Goal: Task Accomplishment & Management: Complete application form

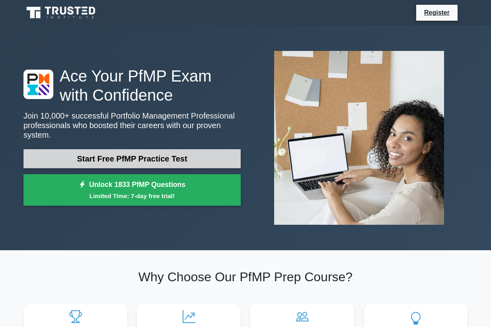
click at [150, 159] on link "Start Free PfMP Practice Test" at bounding box center [131, 158] width 217 height 19
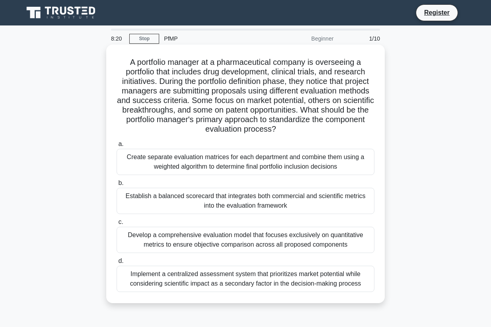
click at [237, 246] on div "Develop a comprehensive evaluation model that focuses exclusively on quantitati…" at bounding box center [246, 240] width 258 height 26
click at [117, 225] on input "c. Develop a comprehensive evaluation model that focuses exclusively on quantit…" at bounding box center [117, 222] width 0 height 5
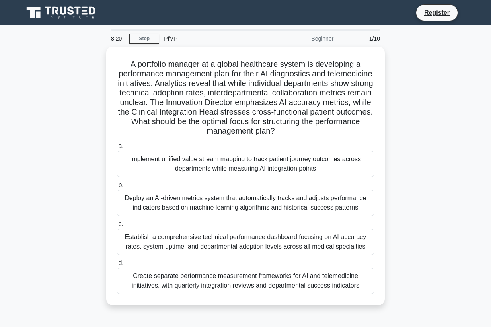
click at [237, 246] on div "Establish a comprehensive technical performance dashboard focusing on AI accura…" at bounding box center [246, 242] width 258 height 26
click at [117, 227] on input "c. Establish a comprehensive technical performance dashboard focusing on AI acc…" at bounding box center [117, 224] width 0 height 5
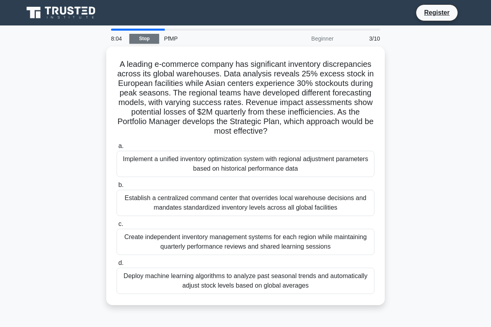
click at [142, 40] on link "Stop" at bounding box center [144, 39] width 30 height 10
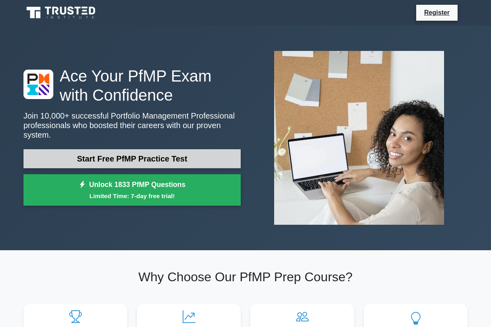
click at [144, 156] on link "Start Free PfMP Practice Test" at bounding box center [131, 158] width 217 height 19
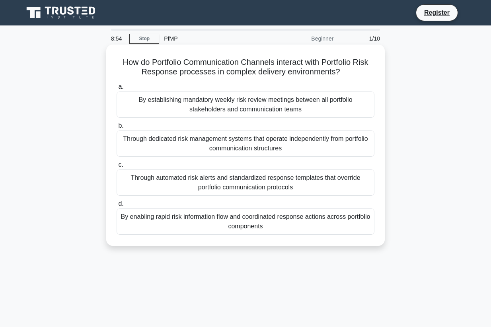
click at [225, 143] on div "Through dedicated risk management systems that operate independently from portf…" at bounding box center [246, 144] width 258 height 26
click at [117, 129] on input "b. Through dedicated risk management systems that operate independently from po…" at bounding box center [117, 125] width 0 height 5
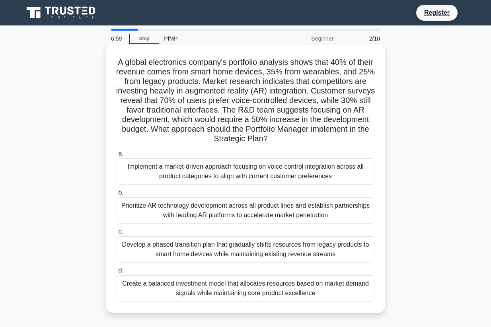
click at [256, 287] on div "Create a balanced investment model that allocates resources based on market dem…" at bounding box center [246, 288] width 258 height 26
click at [117, 273] on input "d. Create a balanced investment model that allocates resources based on market …" at bounding box center [117, 270] width 0 height 5
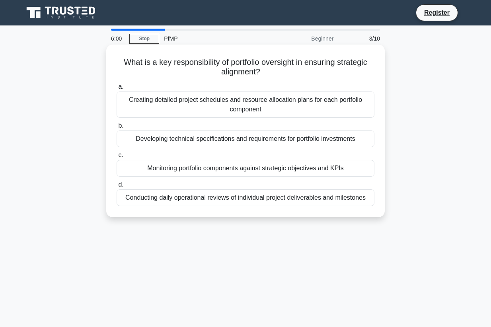
click at [298, 169] on div "Monitoring portfolio components against strategic objectives and KPIs" at bounding box center [246, 168] width 258 height 17
click at [117, 158] on input "c. Monitoring portfolio components against strategic objectives and KPIs" at bounding box center [117, 155] width 0 height 5
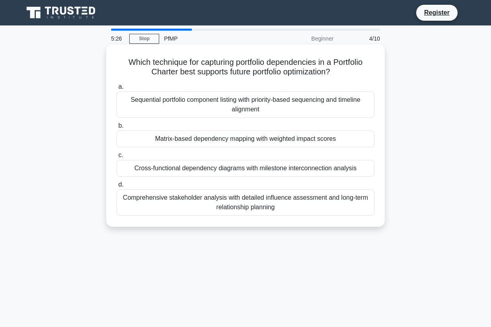
click at [309, 139] on div "Matrix-based dependency mapping with weighted impact scores" at bounding box center [246, 139] width 258 height 17
click at [117, 129] on input "b. Matrix-based dependency mapping with weighted impact scores" at bounding box center [117, 125] width 0 height 5
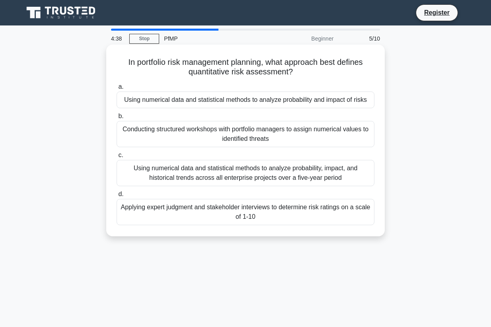
click at [271, 173] on div "Using numerical data and statistical methods to analyze probability, impact, an…" at bounding box center [246, 173] width 258 height 26
click at [117, 158] on input "c. Using numerical data and statistical methods to analyze probability, impact,…" at bounding box center [117, 155] width 0 height 5
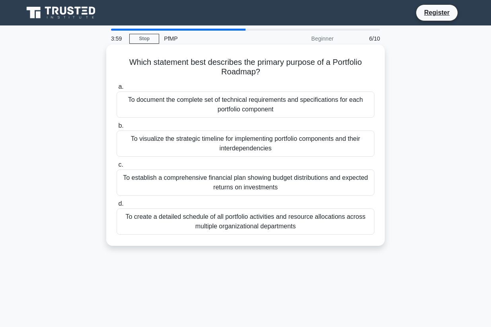
click at [298, 109] on div "To document the complete set of technical requirements and specifications for e…" at bounding box center [246, 105] width 258 height 26
click at [117, 90] on input "a. To document the complete set of technical requirements and specifications fo…" at bounding box center [117, 86] width 0 height 5
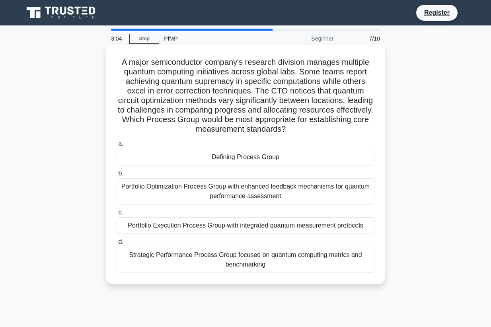
click at [244, 226] on div "Portfolio Execution Process Group with integrated quantum measurement protocols" at bounding box center [246, 225] width 258 height 17
click at [117, 215] on input "c. Portfolio Execution Process Group with integrated quantum measurement protoc…" at bounding box center [117, 212] width 0 height 5
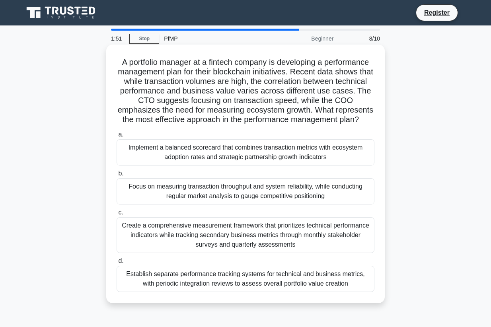
click at [215, 275] on div "Establish separate performance tracking systems for technical and business metr…" at bounding box center [246, 279] width 258 height 26
click at [117, 264] on input "d. Establish separate performance tracking systems for technical and business m…" at bounding box center [117, 261] width 0 height 5
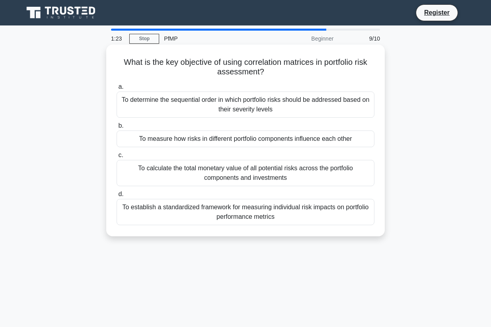
click at [272, 134] on div "To measure how risks in different portfolio components influence each other" at bounding box center [246, 139] width 258 height 17
click at [117, 129] on input "b. To measure how risks in different portfolio components influence each other" at bounding box center [117, 125] width 0 height 5
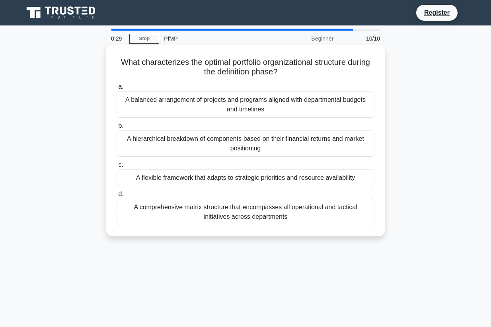
click at [276, 110] on div "A balanced arrangement of projects and programs aligned with departmental budge…" at bounding box center [246, 105] width 258 height 26
click at [117, 90] on input "a. A balanced arrangement of projects and programs aligned with departmental bu…" at bounding box center [117, 86] width 0 height 5
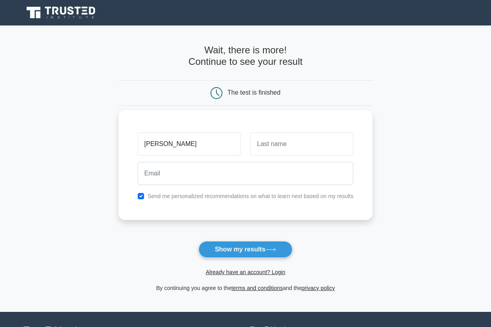
type input "[PERSON_NAME]"
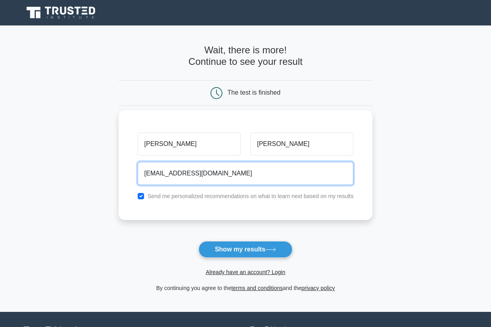
type input "[EMAIL_ADDRESS][DOMAIN_NAME]"
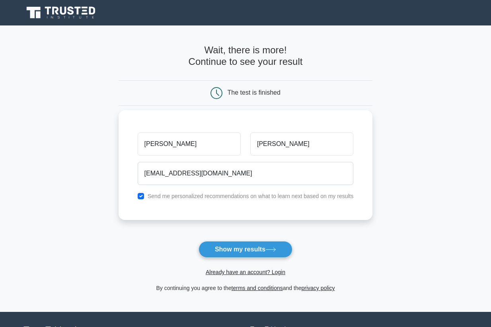
click at [141, 196] on input "checkbox" at bounding box center [141, 196] width 6 height 6
checkbox input "false"
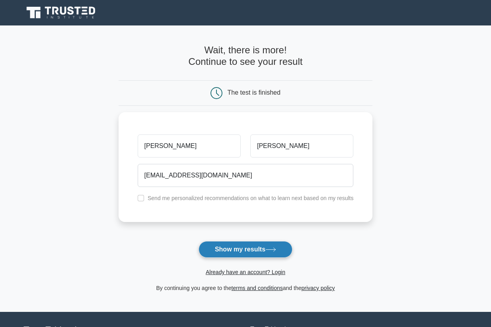
click at [251, 249] on button "Show my results" at bounding box center [246, 249] width 94 height 17
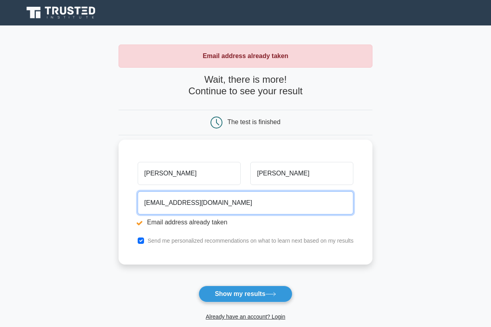
click at [170, 201] on input "[EMAIL_ADDRESS][DOMAIN_NAME]" at bounding box center [246, 202] width 216 height 23
type input "[PERSON_NAME][EMAIL_ADDRESS][PERSON_NAME][PERSON_NAME][DOMAIN_NAME]"
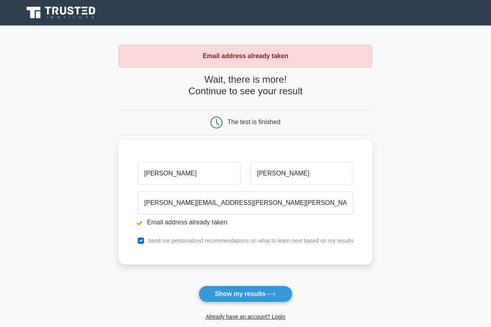
click at [140, 240] on input "checkbox" at bounding box center [141, 241] width 6 height 6
checkbox input "false"
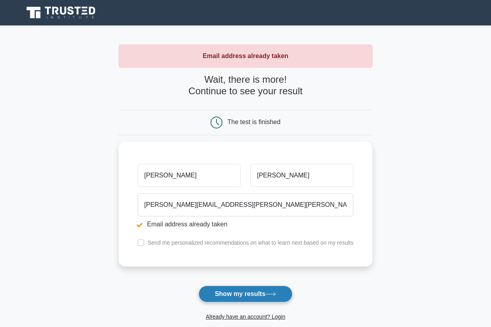
click at [258, 295] on button "Show my results" at bounding box center [246, 294] width 94 height 17
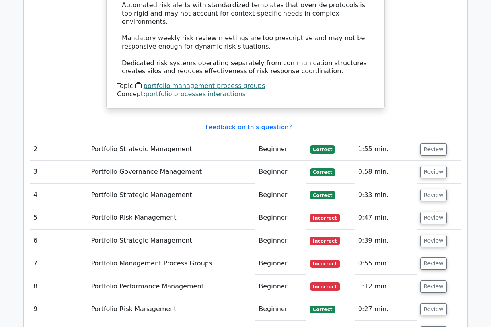
scroll to position [971, 0]
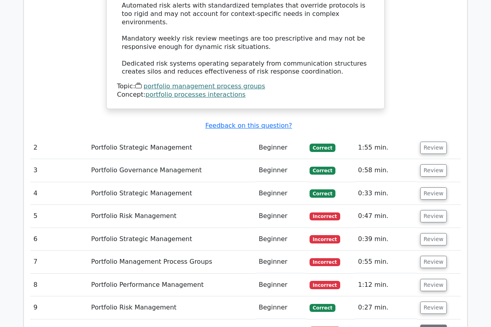
click at [426, 325] on button "Review" at bounding box center [433, 331] width 27 height 12
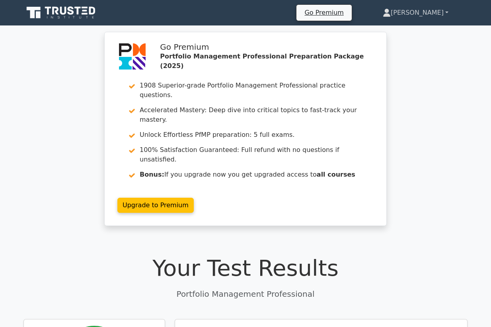
scroll to position [0, 0]
